Goal: Transaction & Acquisition: Purchase product/service

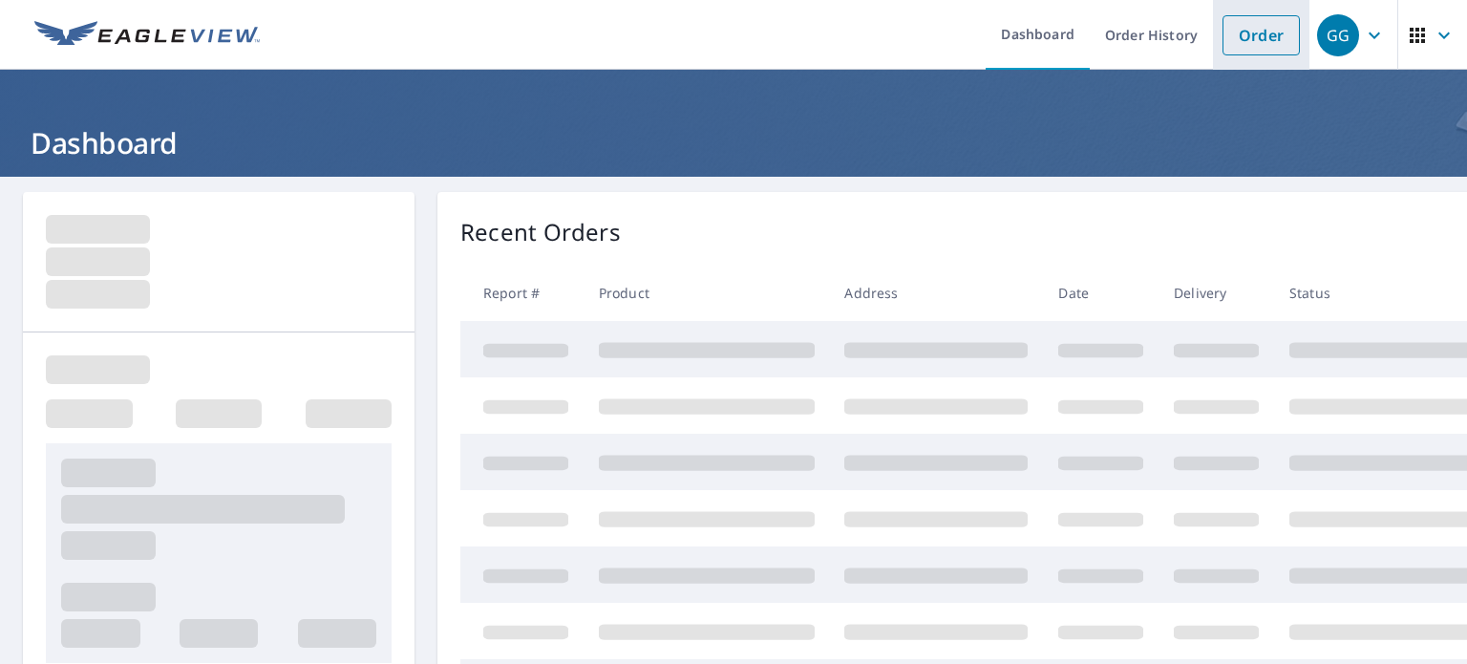
click at [1238, 32] on link "Order" at bounding box center [1261, 35] width 77 height 40
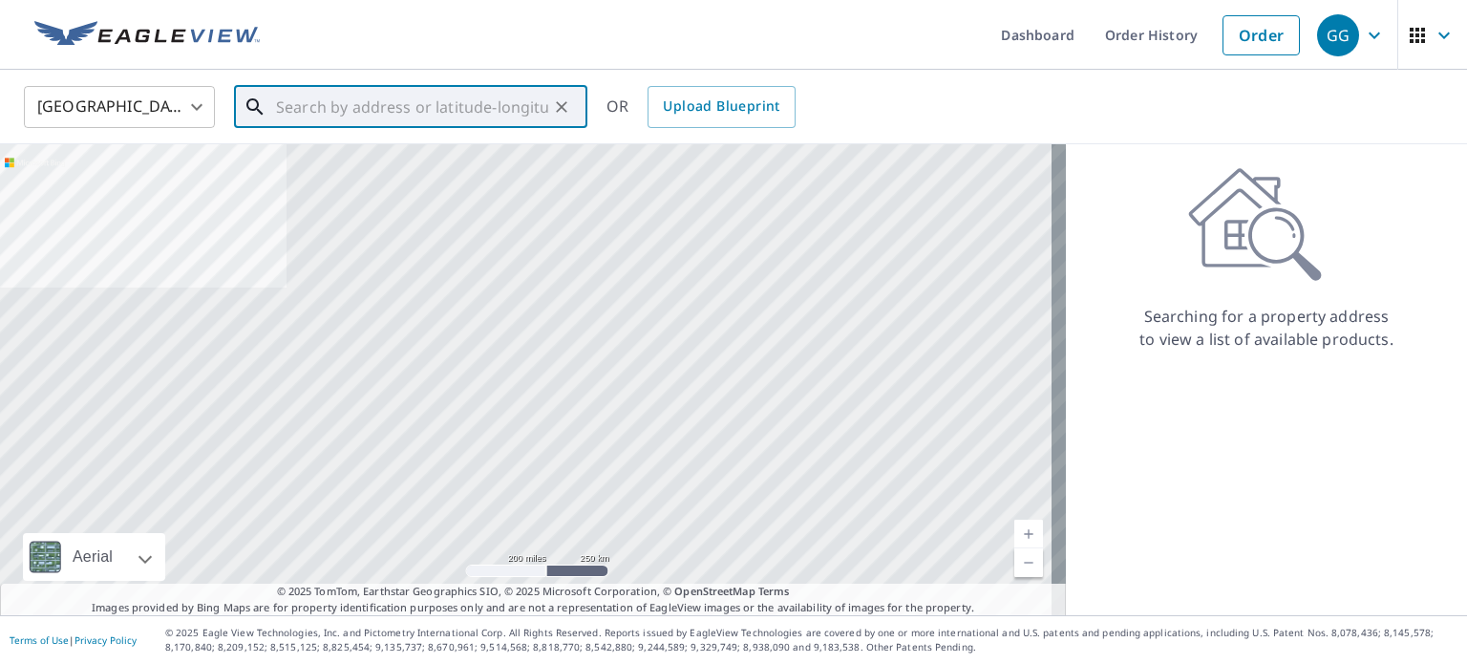
click at [395, 106] on input "text" at bounding box center [412, 106] width 272 height 53
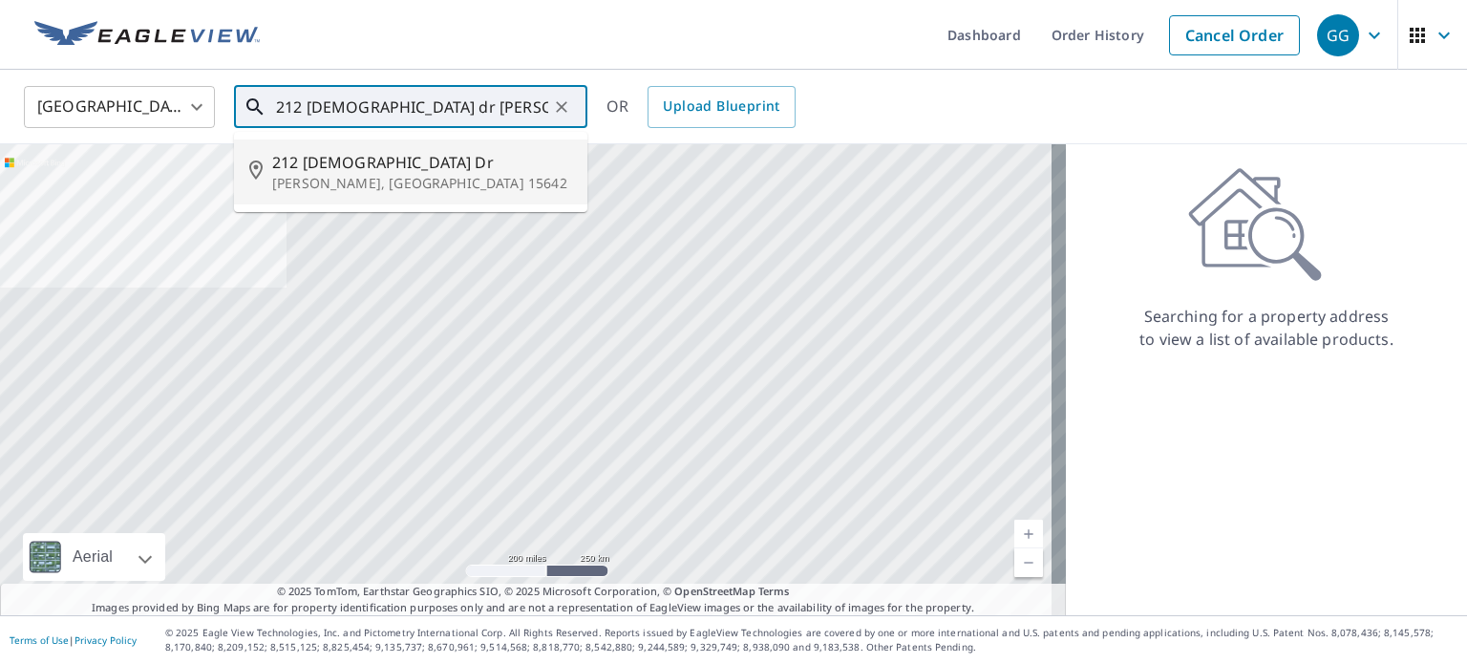
click at [376, 168] on span "212 [DEMOGRAPHIC_DATA] Dr" at bounding box center [422, 162] width 300 height 23
type input "[STREET_ADDRESS][DEMOGRAPHIC_DATA][PERSON_NAME]"
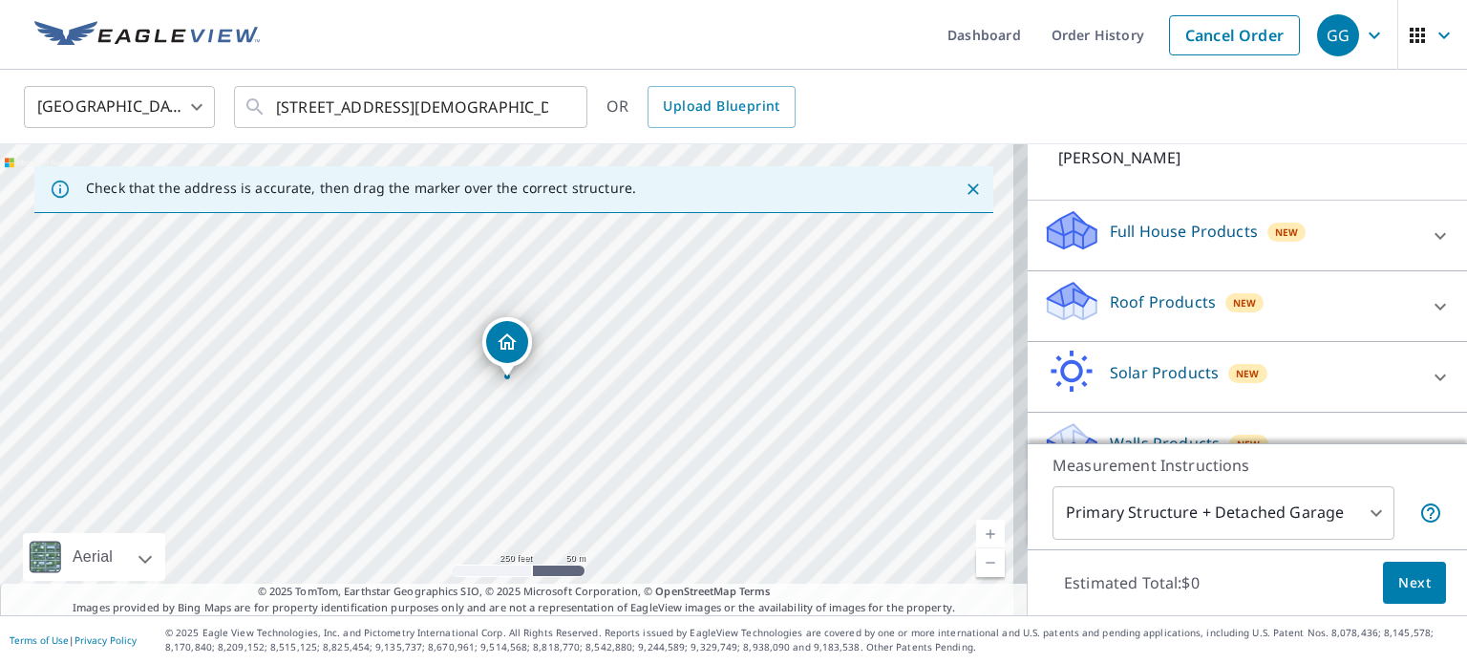
scroll to position [180, 0]
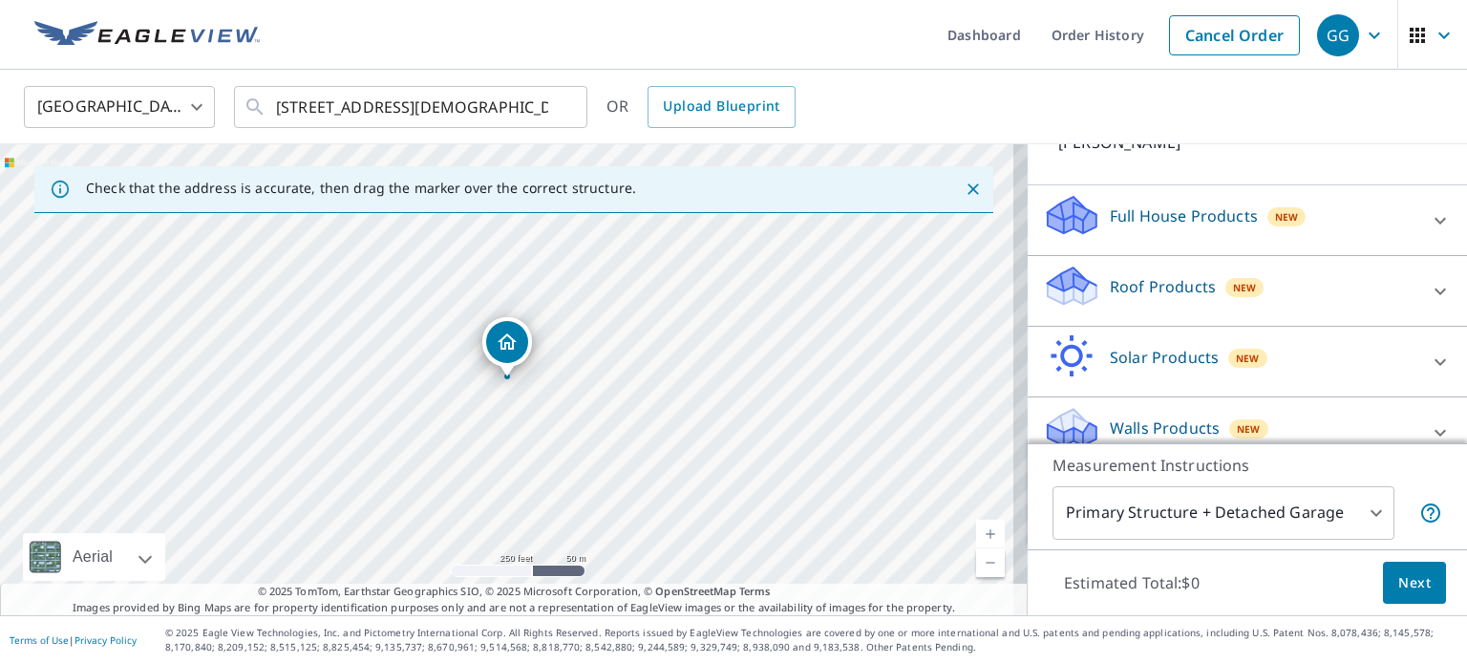
click at [1164, 285] on div "Roof Products New" at bounding box center [1230, 291] width 374 height 54
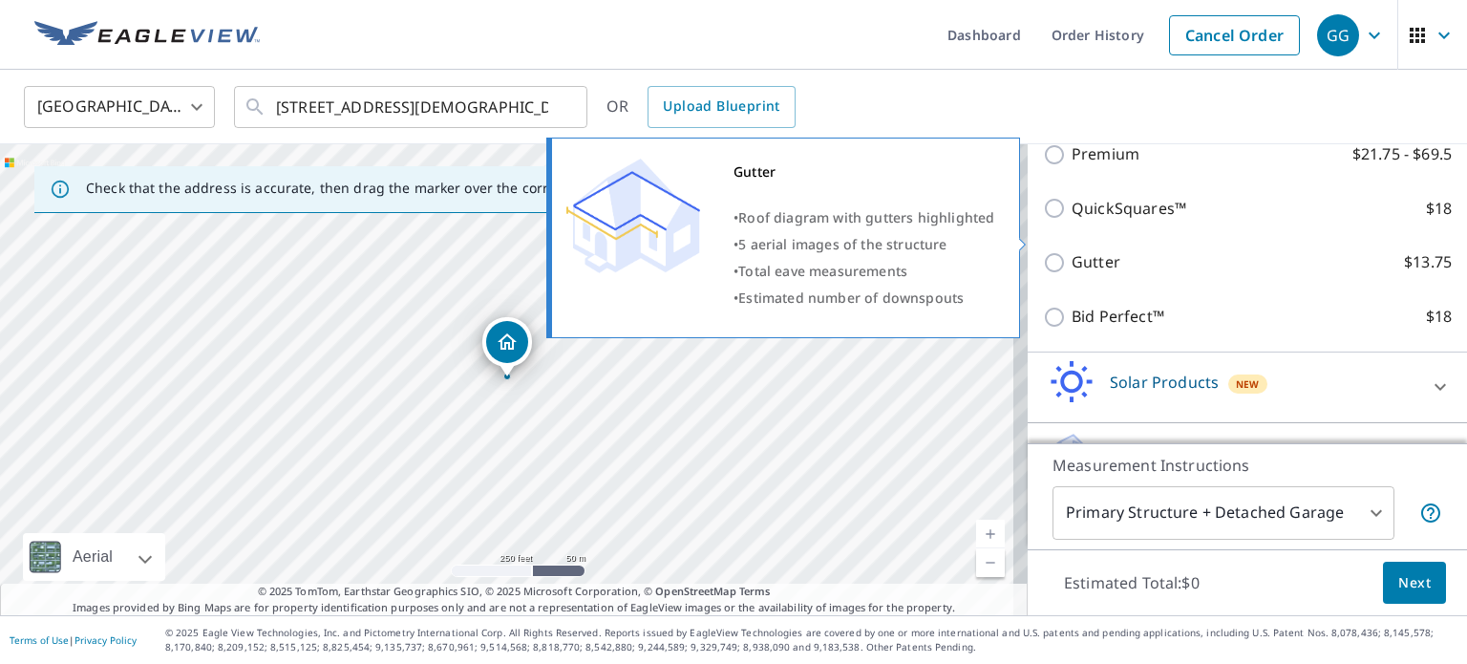
click at [1080, 250] on p "Gutter" at bounding box center [1096, 262] width 49 height 24
click at [1072, 251] on input "Gutter $13.75" at bounding box center [1057, 262] width 29 height 23
checkbox input "true"
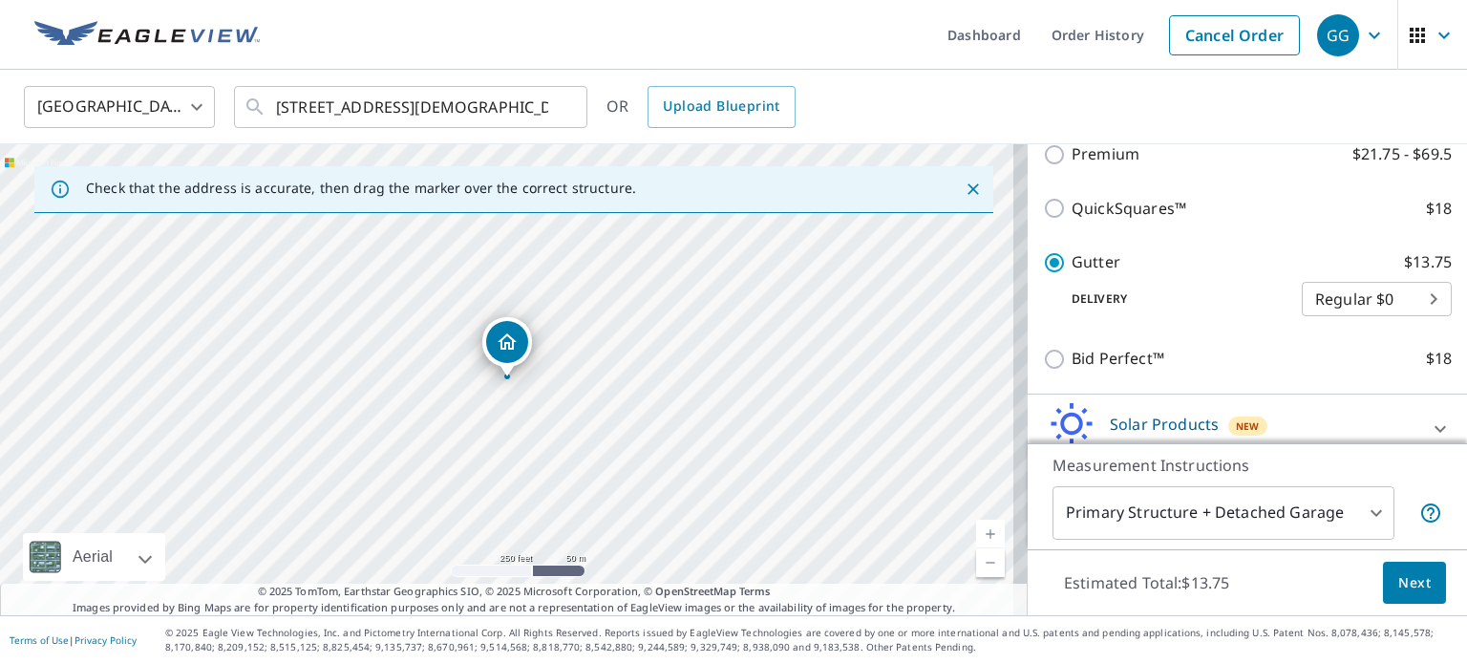
click at [1383, 580] on button "Next" at bounding box center [1414, 583] width 63 height 43
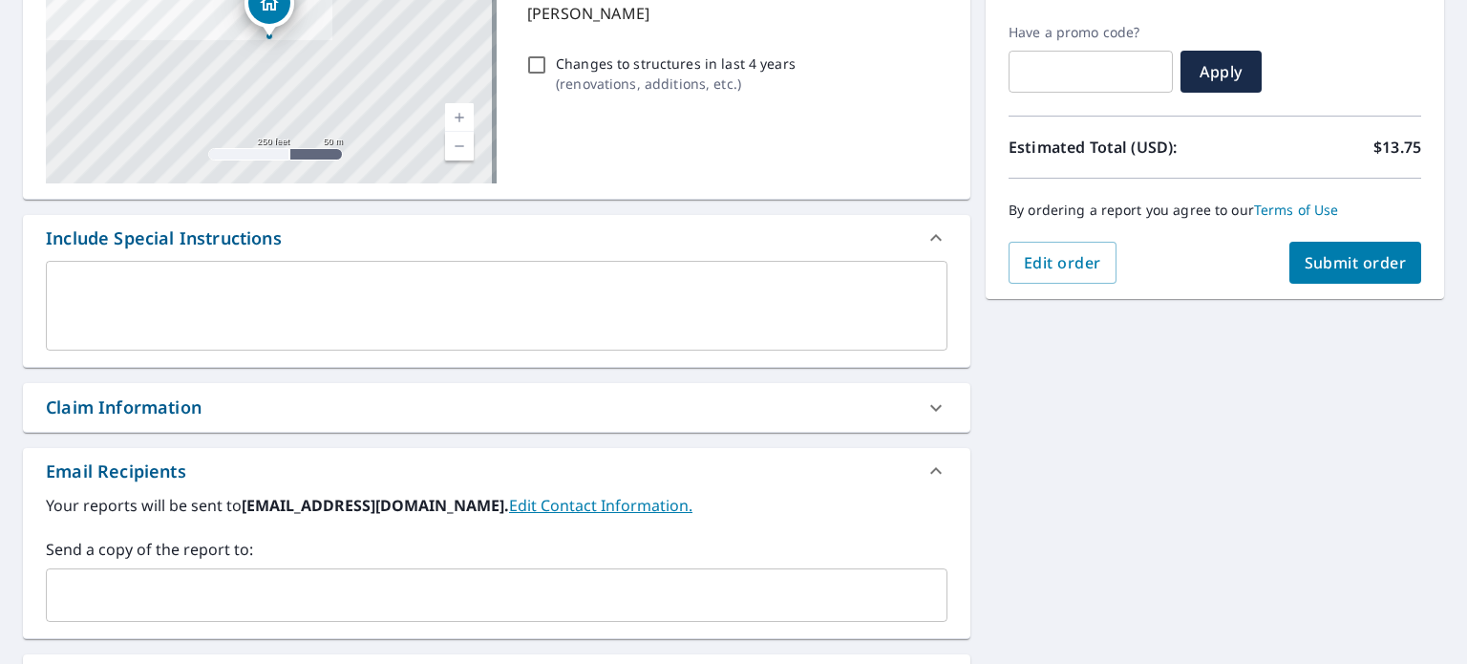
scroll to position [537, 0]
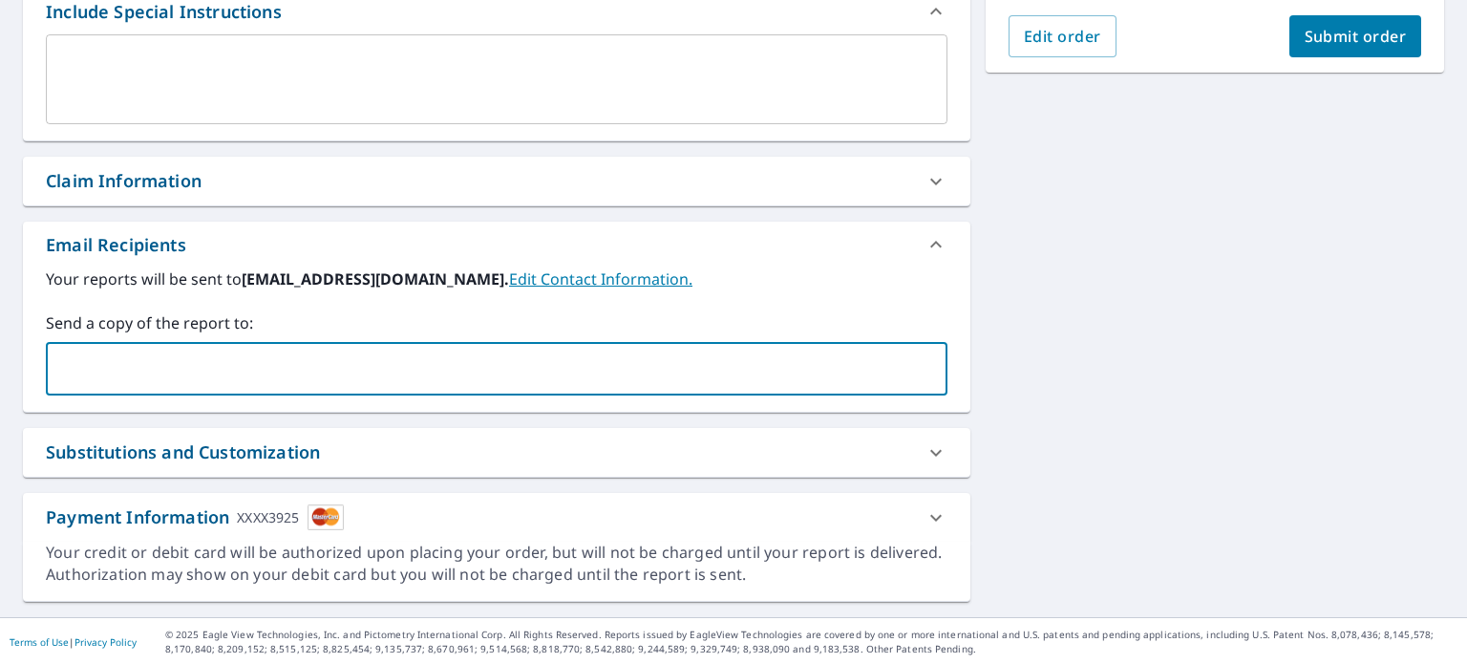
click at [411, 382] on input "text" at bounding box center [482, 369] width 856 height 36
type input "[EMAIL_ADDRESS][DOMAIN_NAME]"
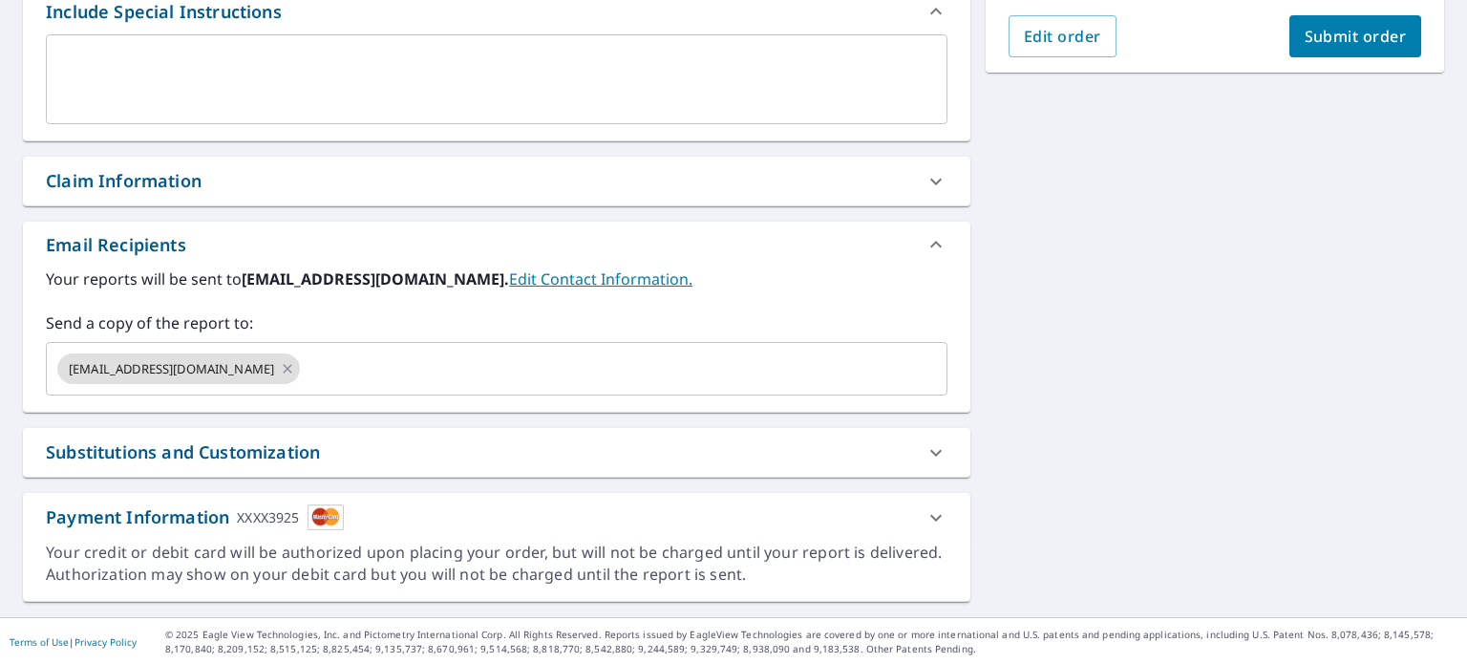
click at [1135, 310] on div "[STREET_ADDRESS][DEMOGRAPHIC_DATA][PERSON_NAME] A standard road map Aerial A de…" at bounding box center [733, 128] width 1467 height 977
click at [1305, 41] on span "Submit order" at bounding box center [1356, 36] width 102 height 21
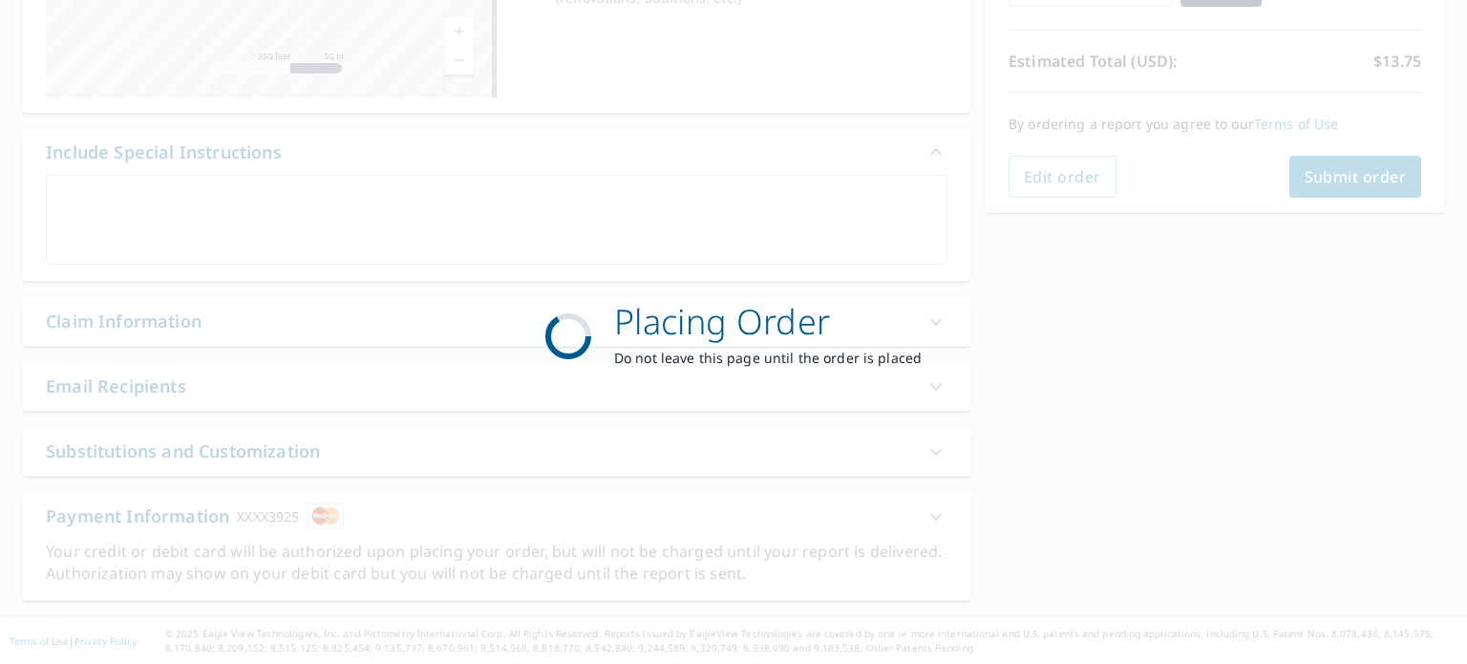
scroll to position [395, 0]
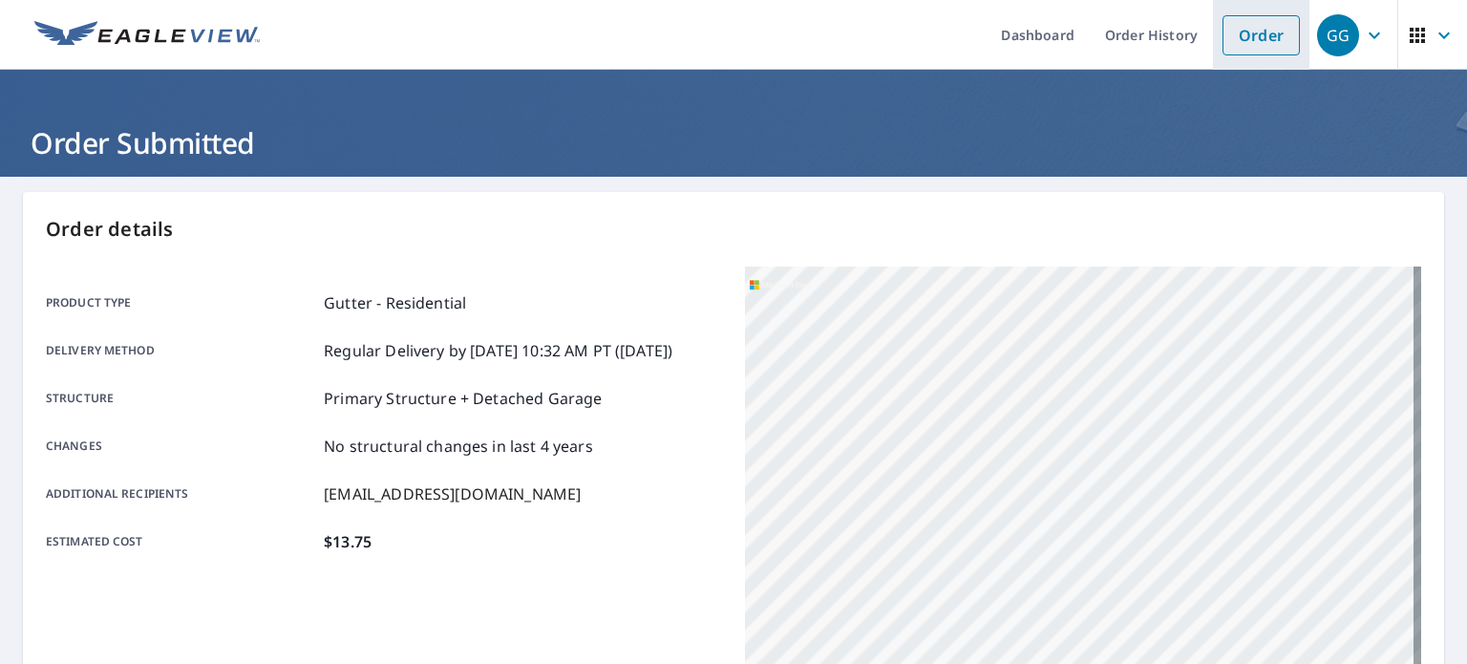
click at [1237, 34] on link "Order" at bounding box center [1261, 35] width 77 height 40
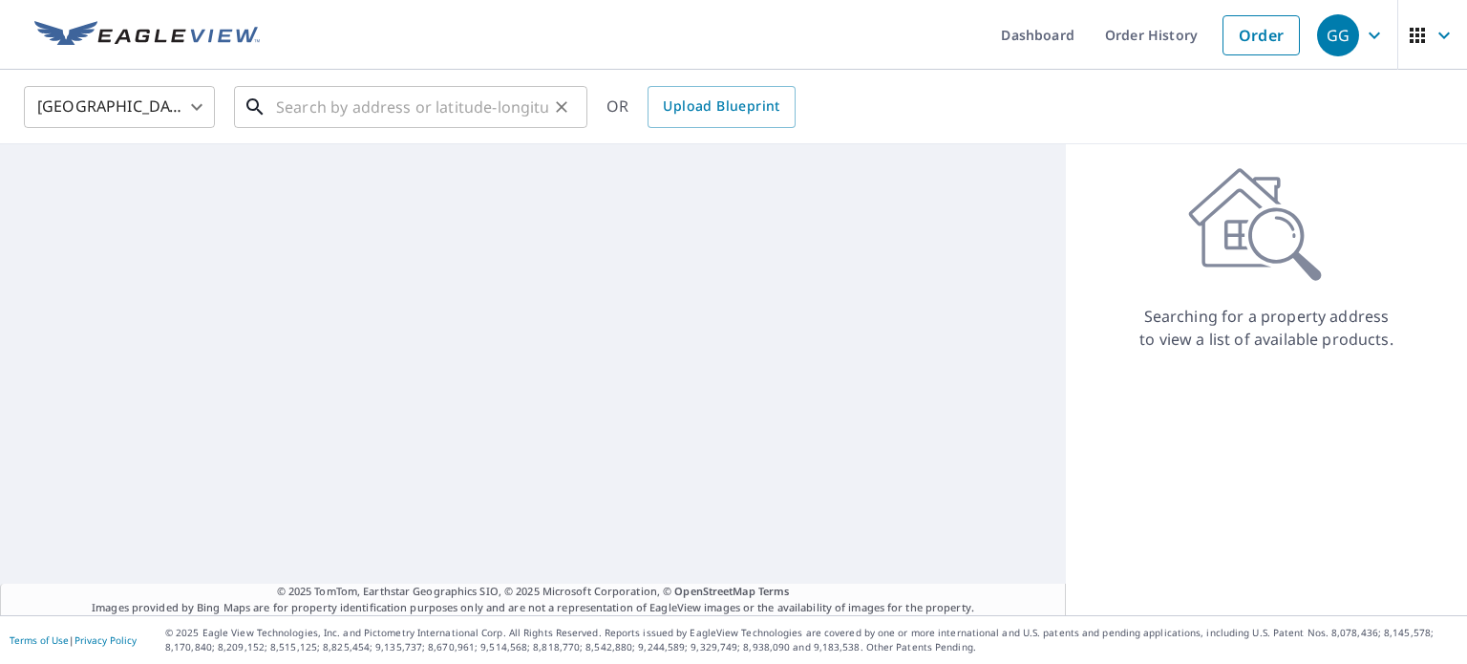
click at [501, 110] on input "text" at bounding box center [412, 106] width 272 height 53
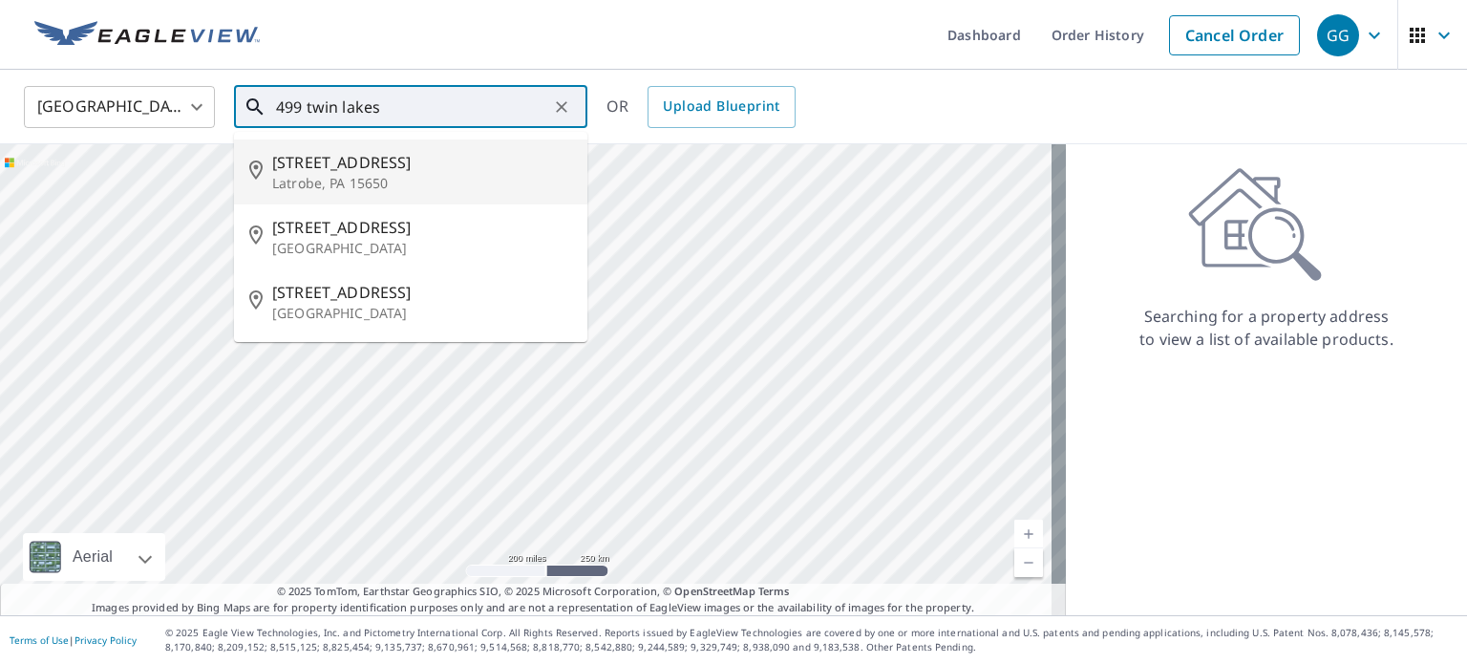
click at [428, 189] on p "Latrobe, PA 15650" at bounding box center [422, 183] width 300 height 19
type input "[STREET_ADDRESS]"
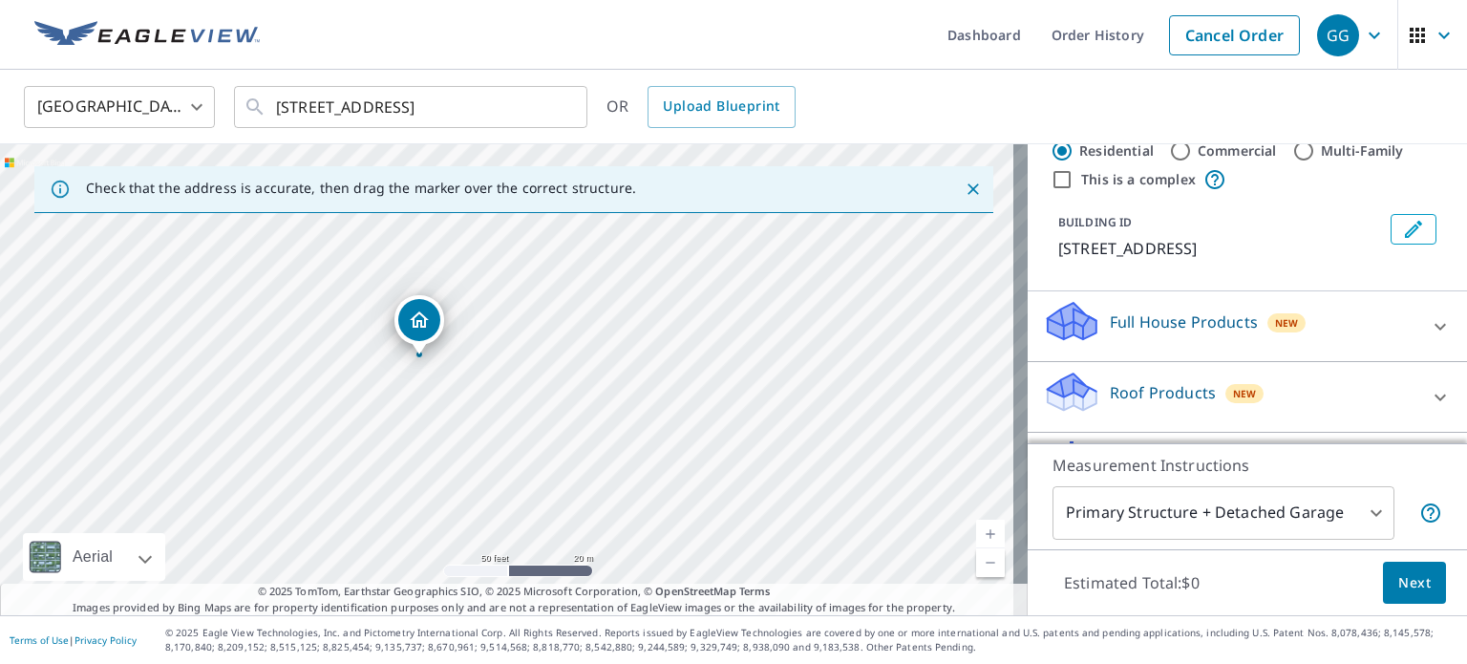
scroll to position [96, 0]
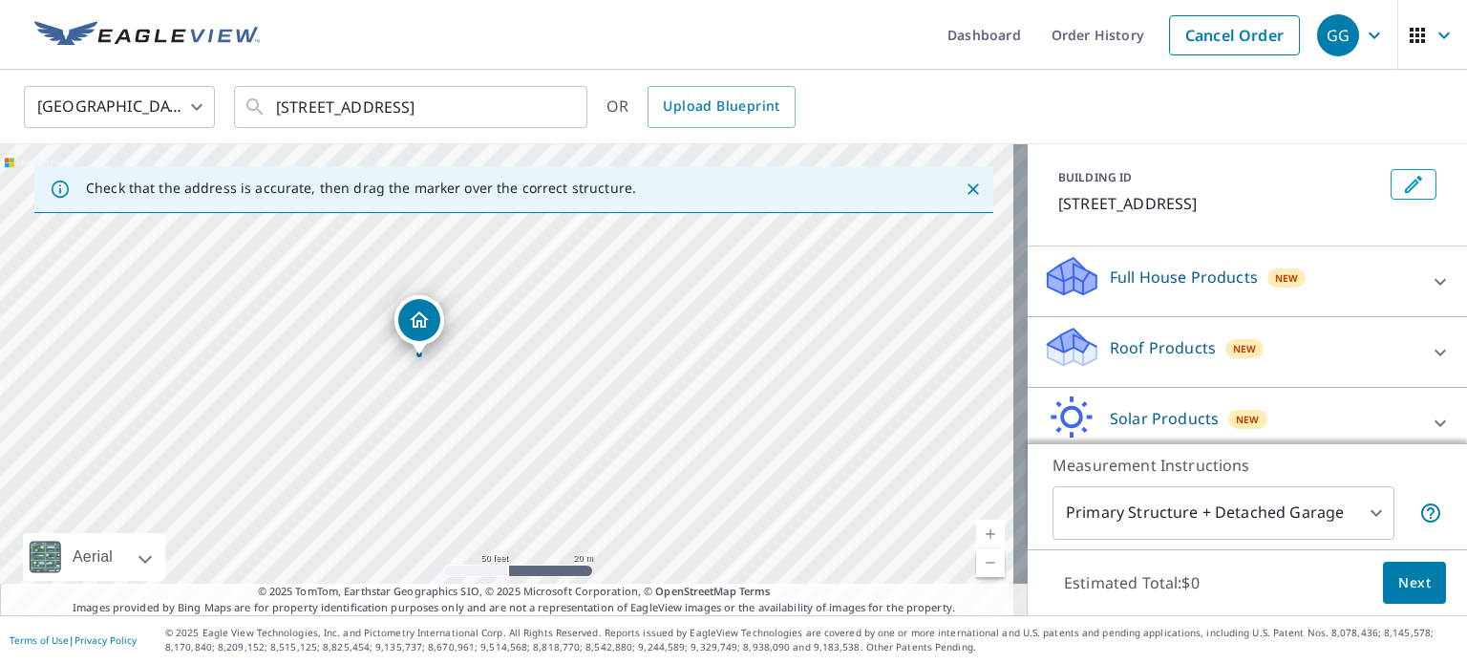
click at [1200, 339] on div "Roof Products New" at bounding box center [1230, 352] width 374 height 54
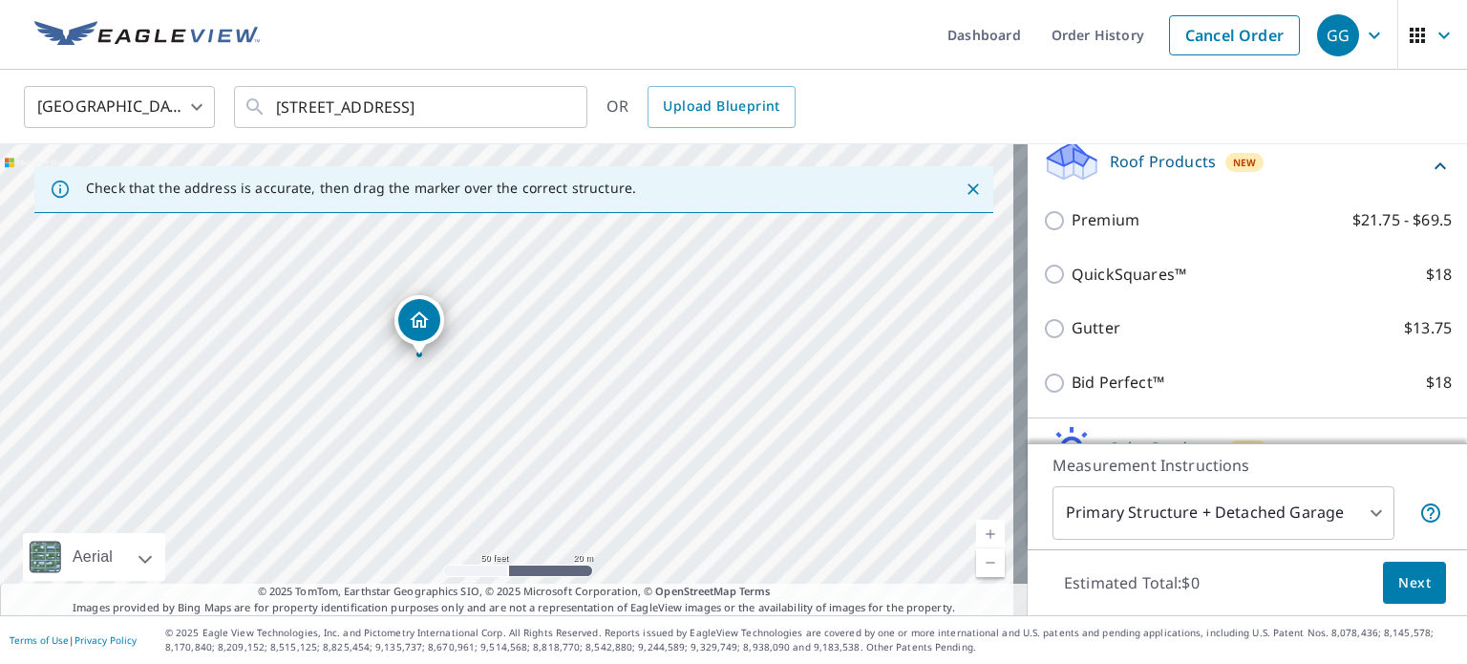
scroll to position [287, 0]
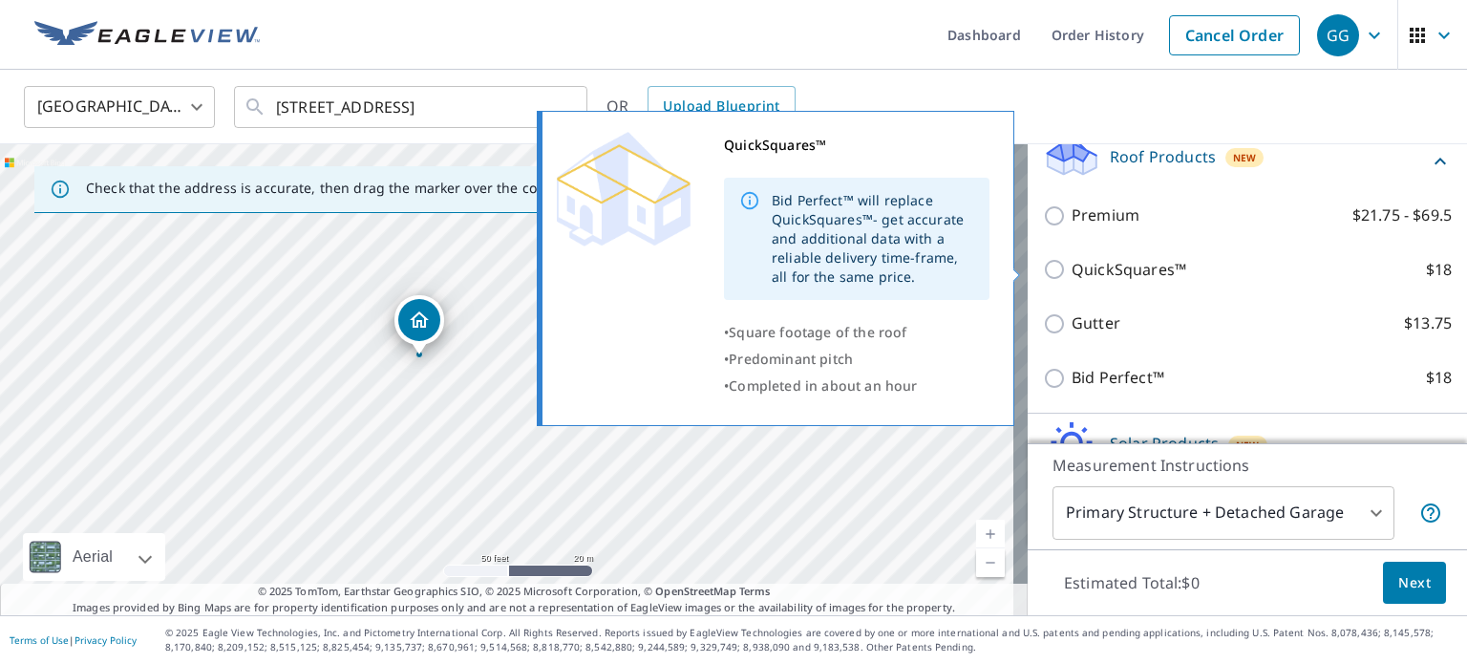
click at [1139, 276] on p "QuickSquares™" at bounding box center [1129, 270] width 115 height 24
click at [1072, 276] on input "QuickSquares™ $18" at bounding box center [1057, 269] width 29 height 23
checkbox input "true"
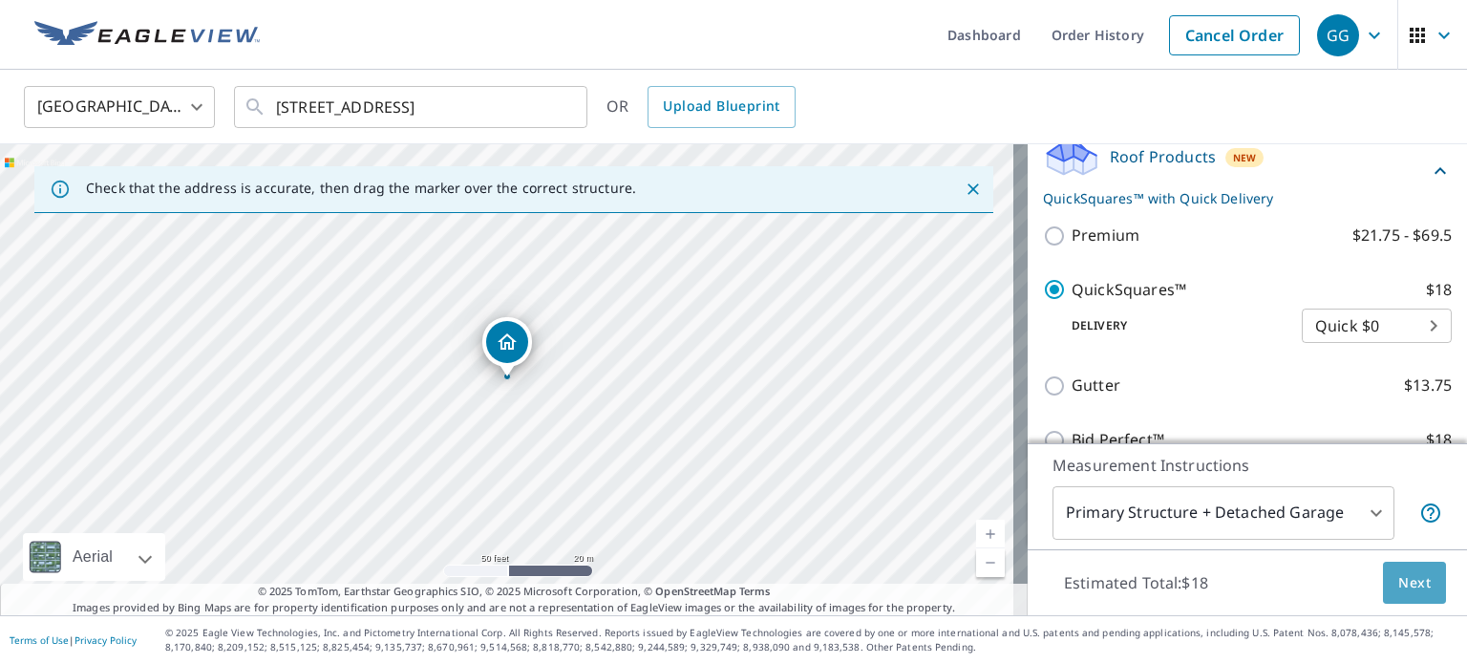
click at [1399, 582] on span "Next" at bounding box center [1415, 583] width 32 height 24
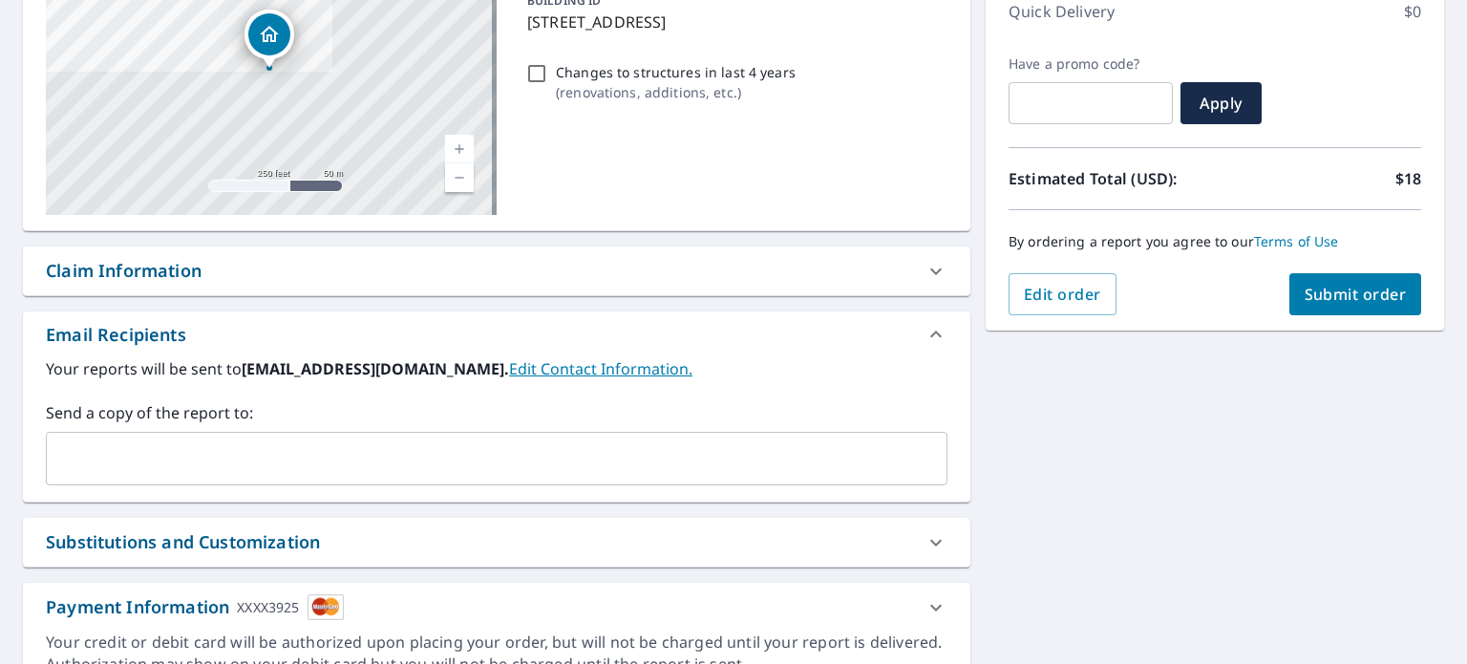
scroll to position [287, 0]
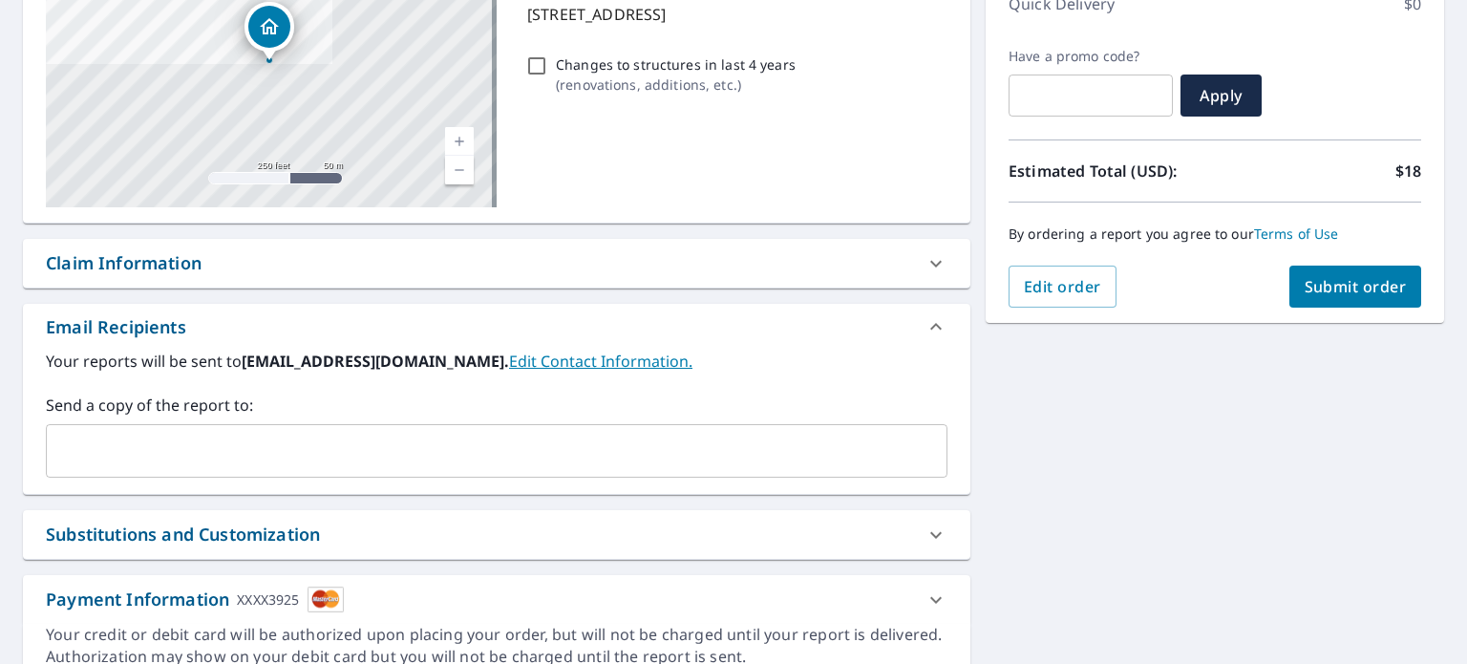
click at [667, 455] on input "text" at bounding box center [482, 451] width 856 height 36
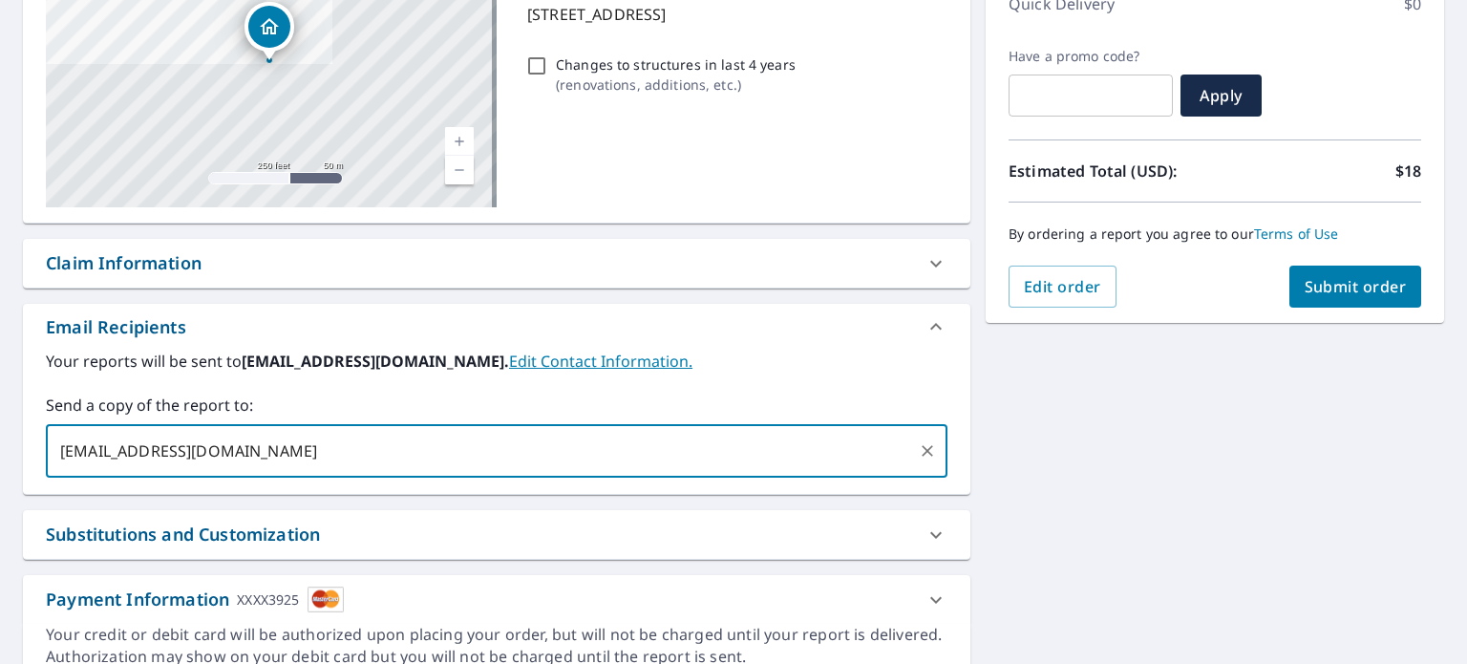
type input "[EMAIL_ADDRESS][DOMAIN_NAME]"
click at [1326, 306] on button "Submit order" at bounding box center [1356, 287] width 133 height 42
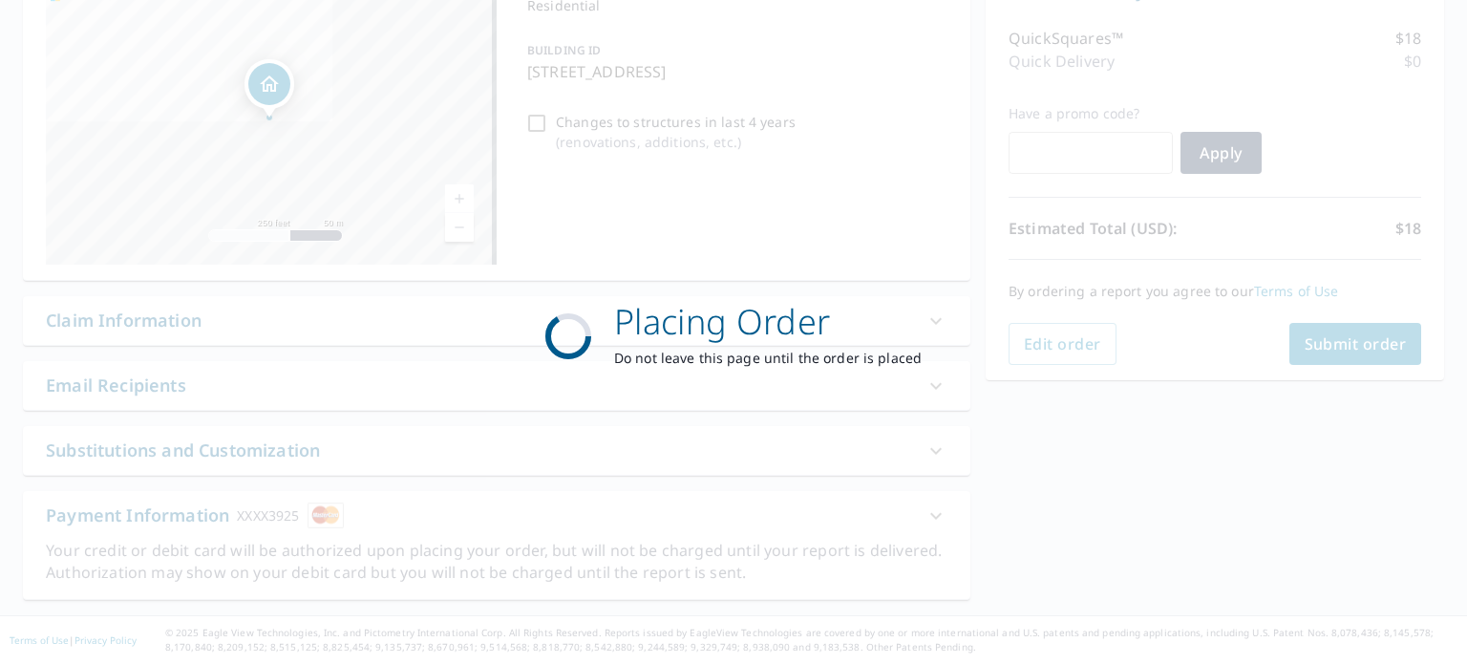
scroll to position [227, 0]
